Goal: Task Accomplishment & Management: Complete application form

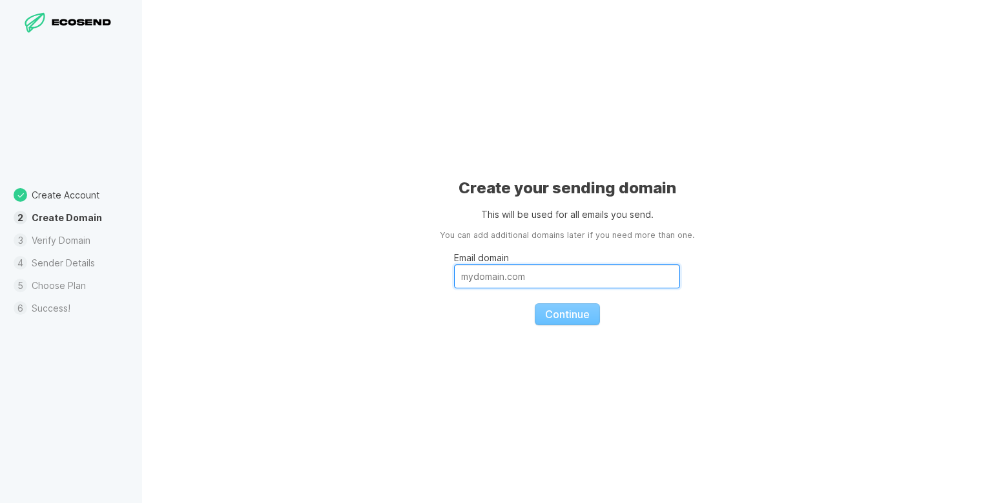
click at [527, 275] on input "Email domain" at bounding box center [567, 276] width 226 height 24
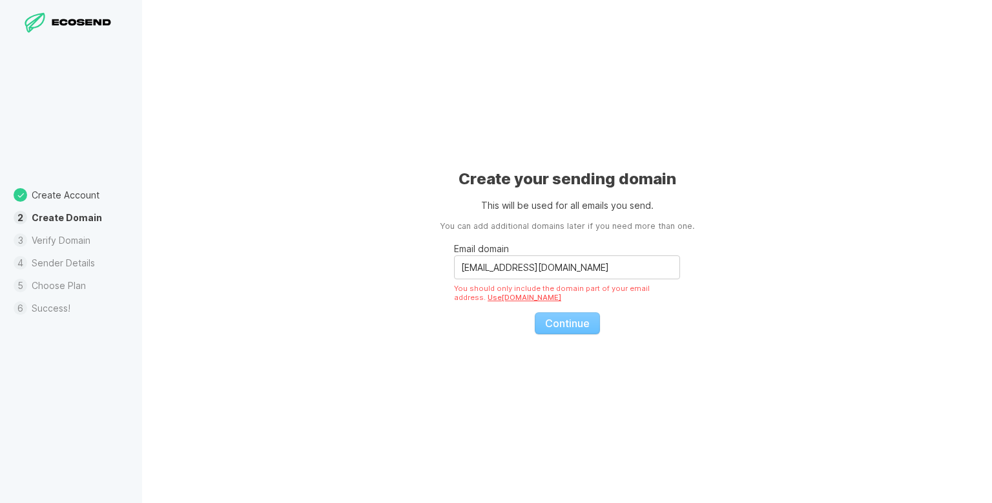
click at [569, 324] on fieldset "Email domain [EMAIL_ADDRESS][DOMAIN_NAME] You should only include the domain pa…" at bounding box center [567, 283] width 226 height 101
click at [671, 198] on div "Create your sending domain This will be used for all emails you send. You can a…" at bounding box center [567, 251] width 850 height 503
click at [490, 295] on link "Use [DOMAIN_NAME]" at bounding box center [525, 297] width 74 height 9
type input "[DOMAIN_NAME]"
click at [561, 326] on fieldset "Email domain [DOMAIN_NAME] Please add a domain name that you own. We don't supp…" at bounding box center [567, 283] width 226 height 101
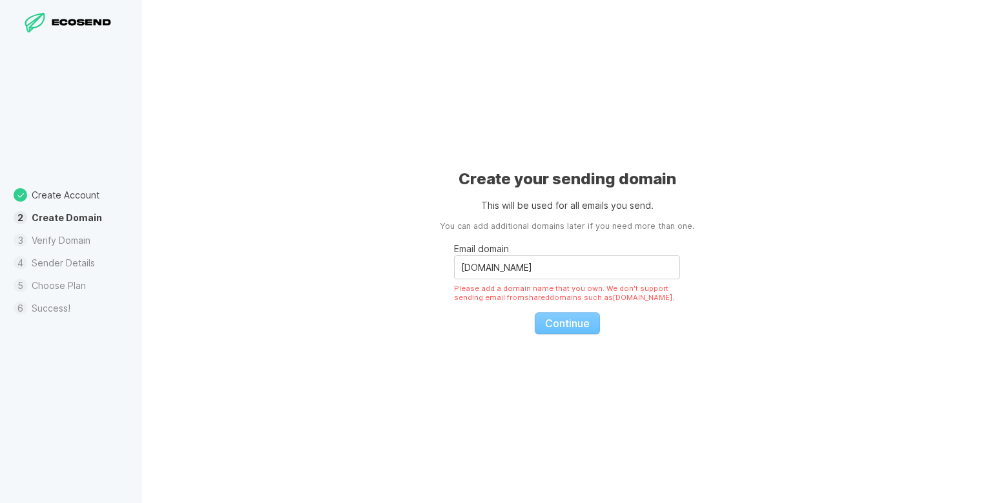
click at [561, 326] on fieldset "Email domain [DOMAIN_NAME] Please add a domain name that you own. We don't supp…" at bounding box center [567, 283] width 226 height 101
